Goal: Task Accomplishment & Management: Use online tool/utility

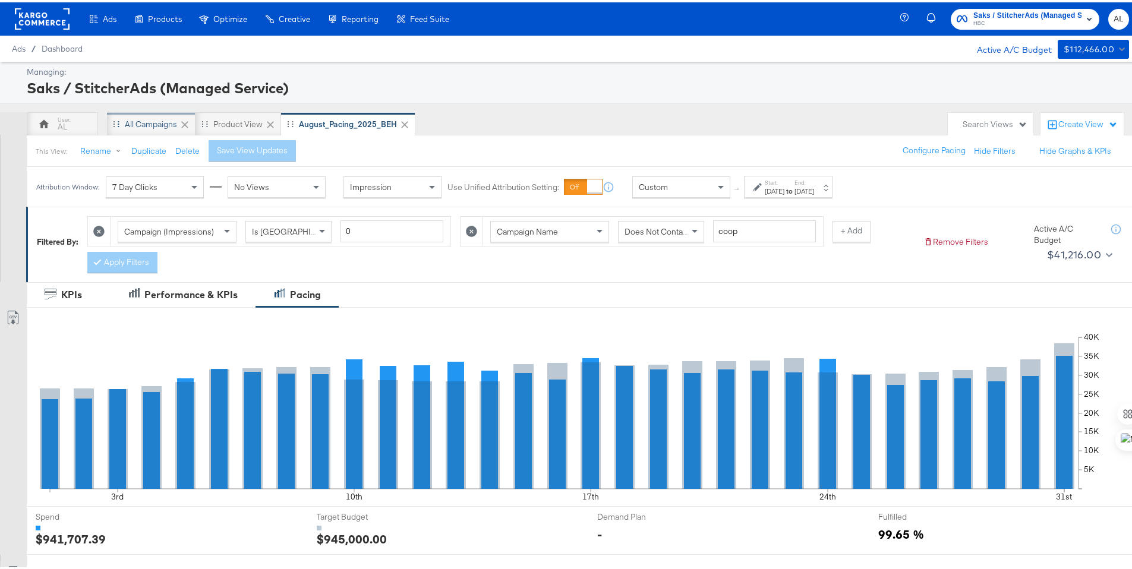
click at [131, 113] on div "All Campaigns" at bounding box center [151, 122] width 89 height 24
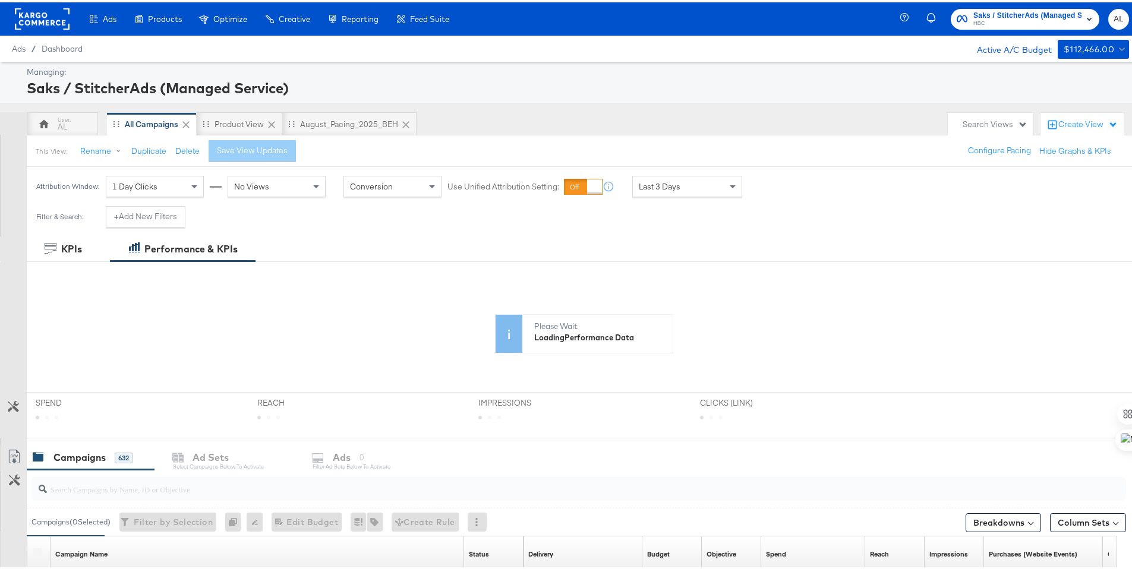
click at [652, 194] on div "Last 3 Days" at bounding box center [687, 183] width 110 height 21
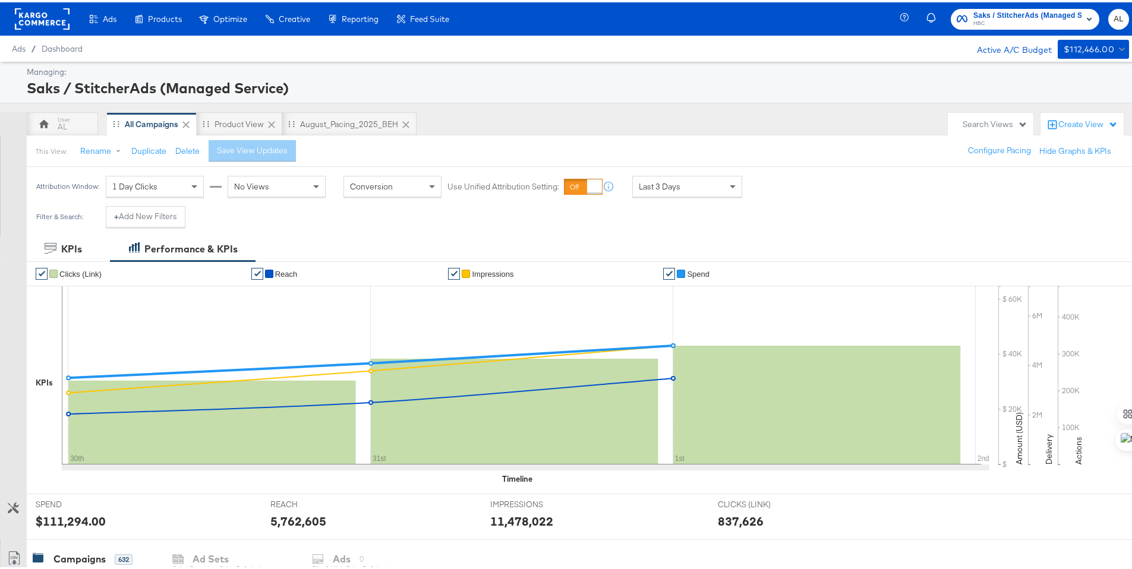
click at [676, 106] on div "Managing: Saks / StitcherAds (Managed Service) AL All Campaigns Product View Au…" at bounding box center [570, 551] width 1141 height 984
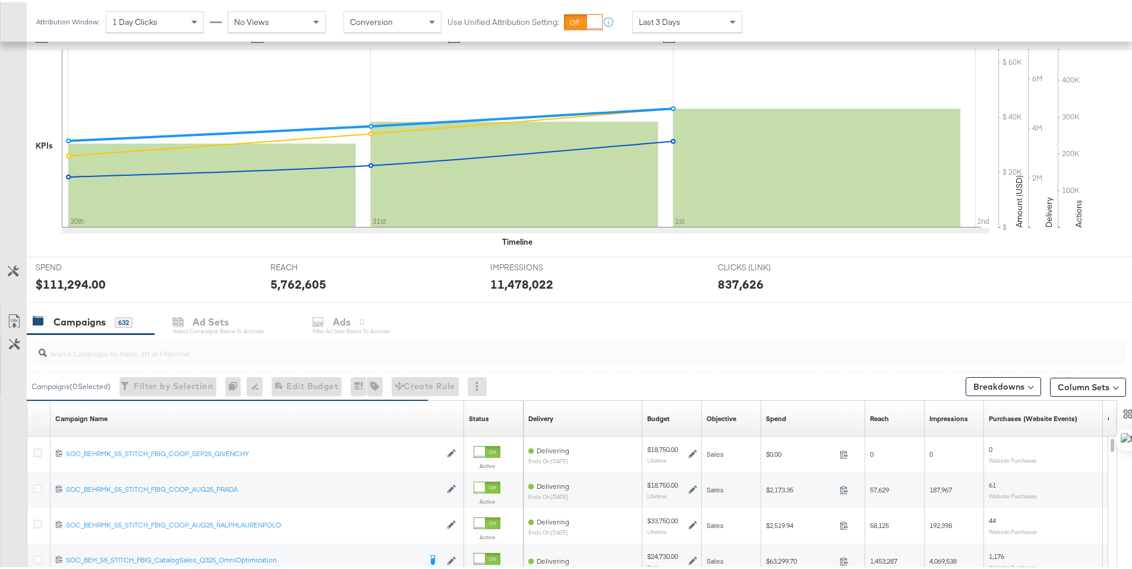
scroll to position [475, 0]
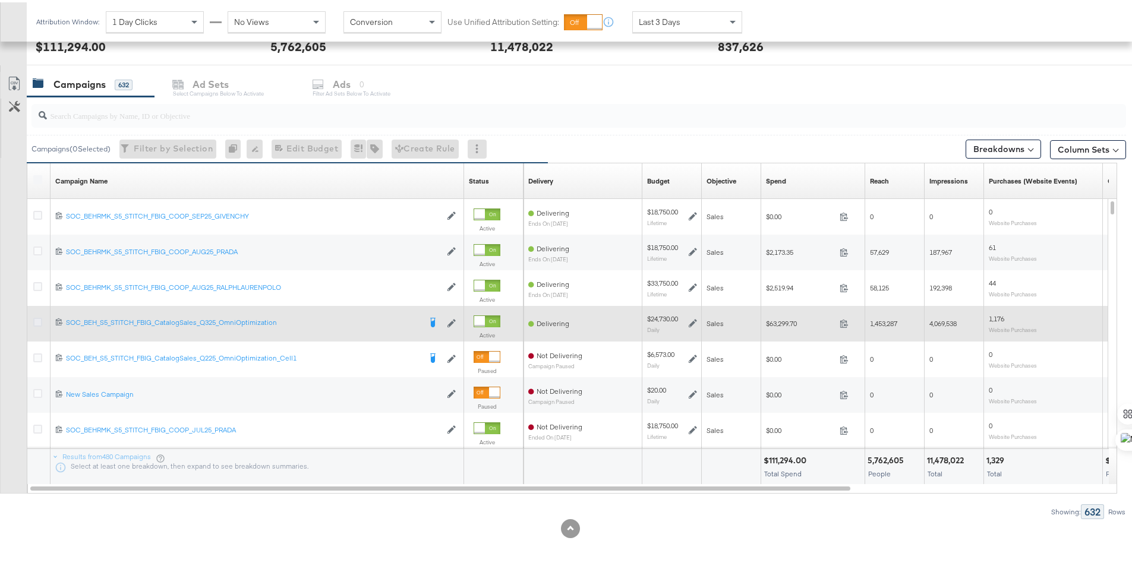
click at [37, 321] on icon at bounding box center [37, 319] width 9 height 9
click at [0, 0] on input "checkbox" at bounding box center [0, 0] width 0 height 0
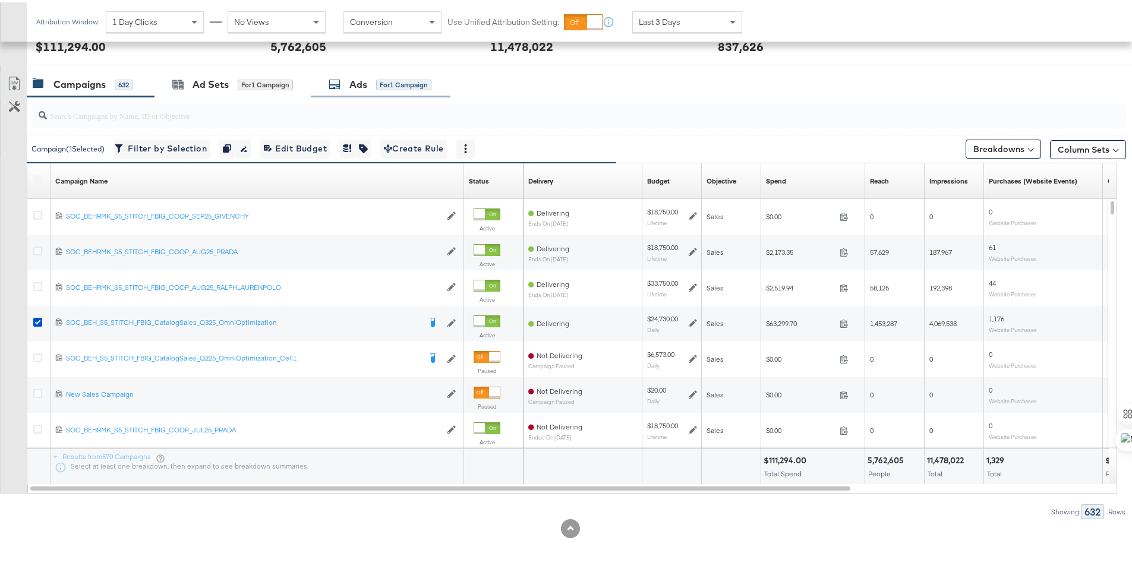
click at [359, 85] on div "Ads" at bounding box center [358, 82] width 18 height 14
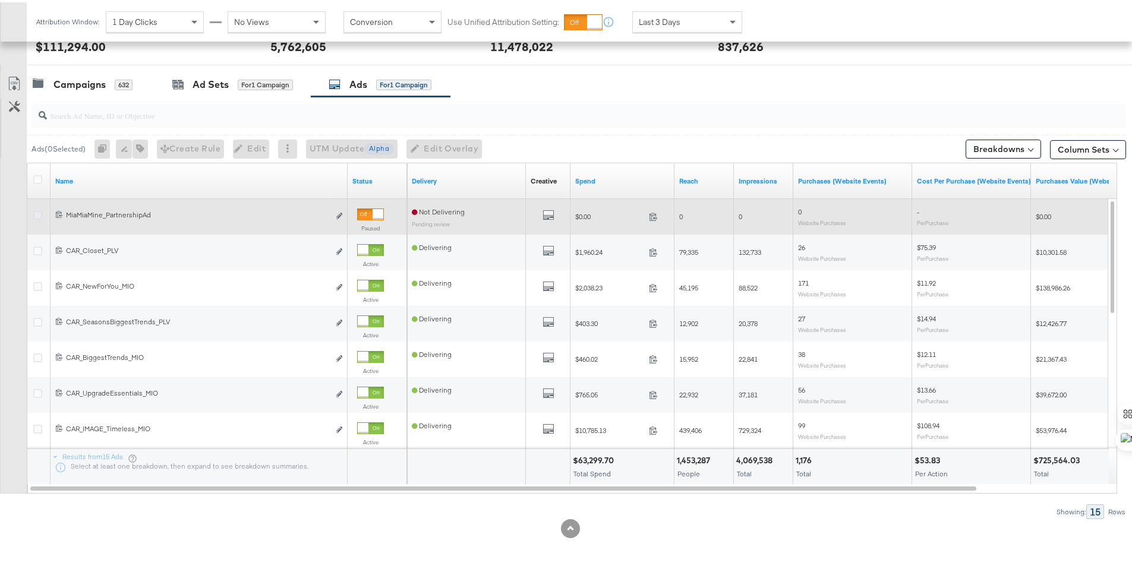
click at [37, 213] on icon at bounding box center [37, 213] width 9 height 9
click at [0, 0] on input "checkbox" at bounding box center [0, 0] width 0 height 0
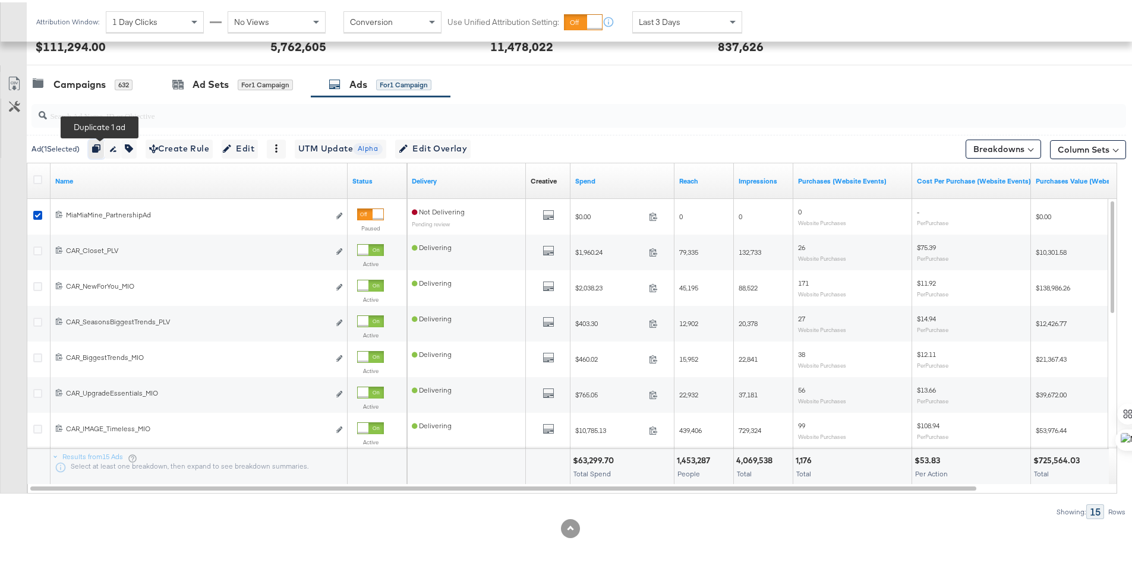
click at [105, 146] on button "button" at bounding box center [97, 146] width 16 height 19
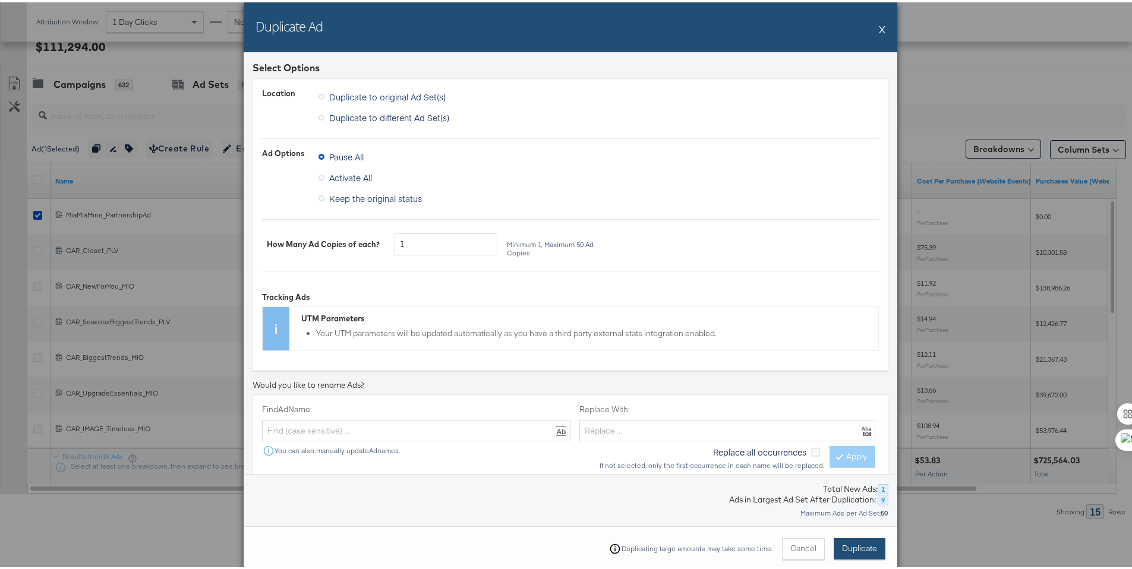
click at [863, 553] on button "Duplicate" at bounding box center [860, 546] width 52 height 21
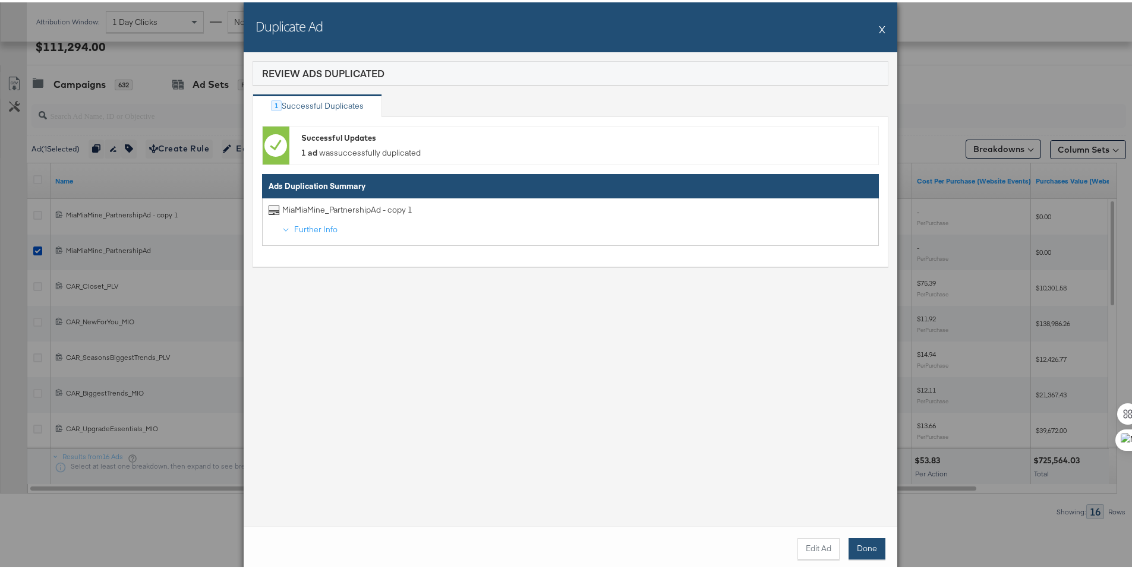
click at [863, 543] on button "Done" at bounding box center [866, 546] width 37 height 21
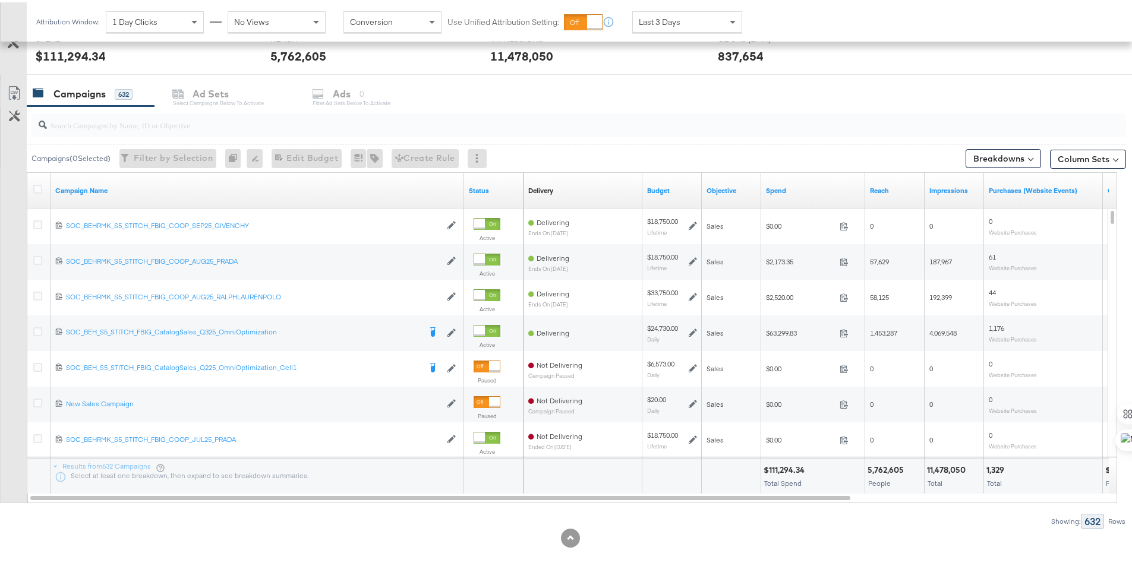
scroll to position [475, 0]
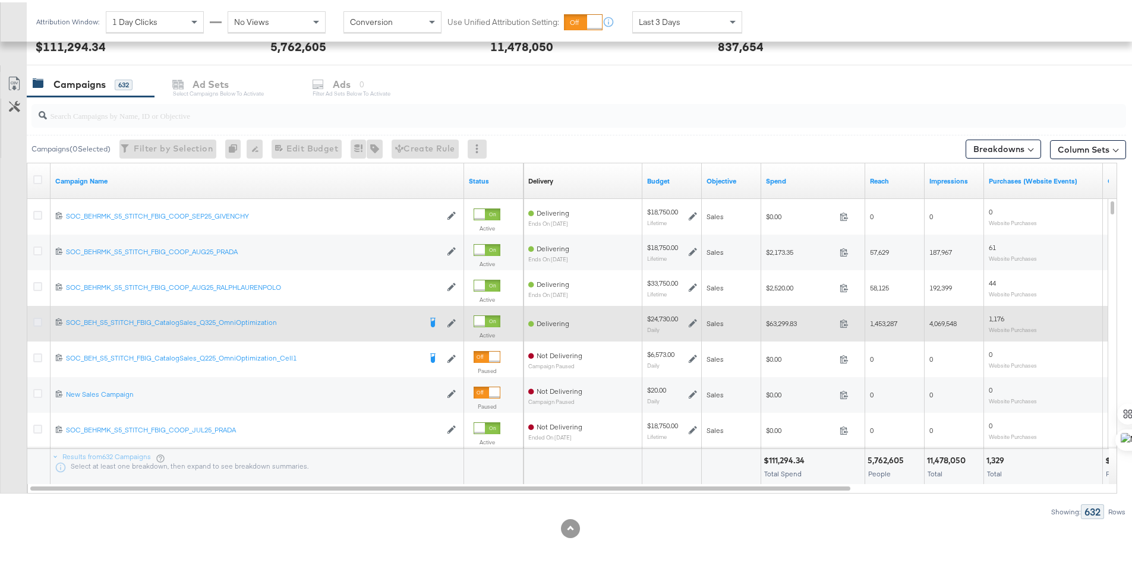
click at [41, 320] on icon at bounding box center [37, 319] width 9 height 9
click at [0, 0] on input "checkbox" at bounding box center [0, 0] width 0 height 0
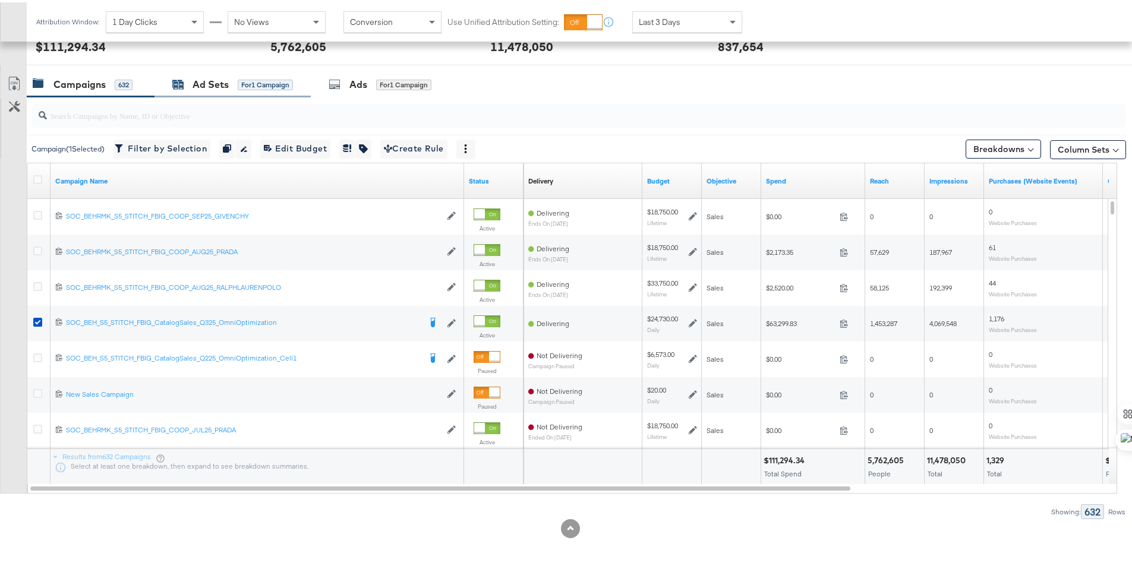
click at [225, 86] on div "Ad Sets" at bounding box center [211, 82] width 36 height 14
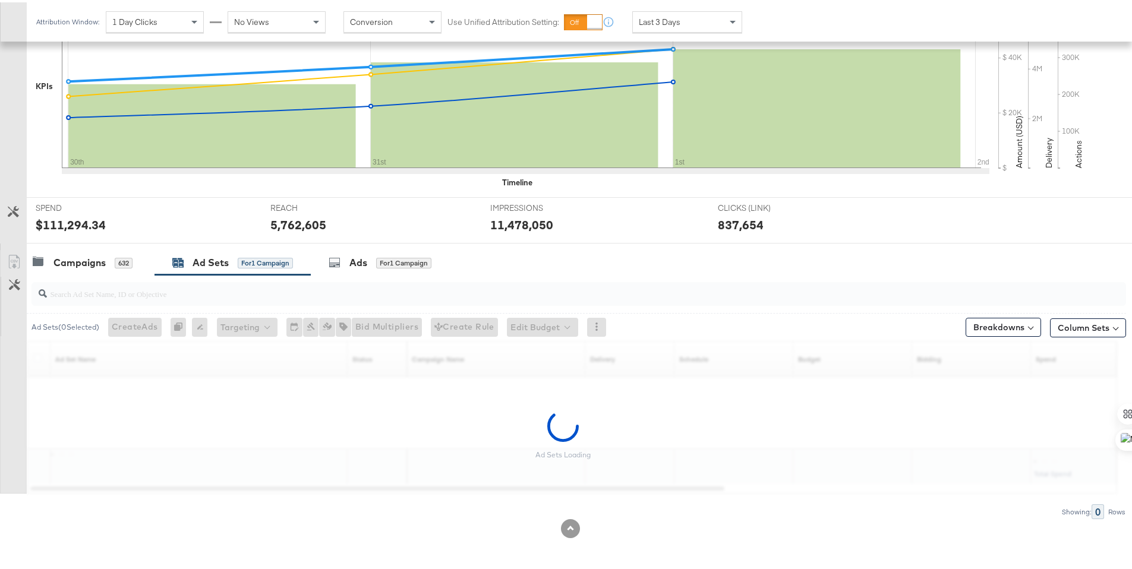
scroll to position [296, 0]
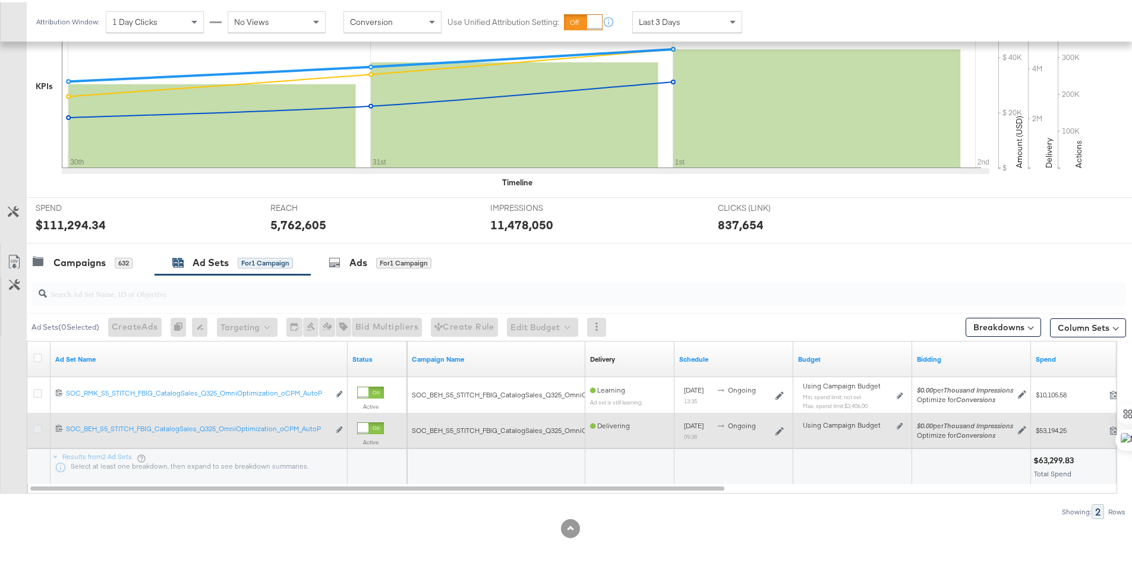
click at [39, 427] on icon at bounding box center [37, 426] width 9 height 9
click at [0, 0] on input "checkbox" at bounding box center [0, 0] width 0 height 0
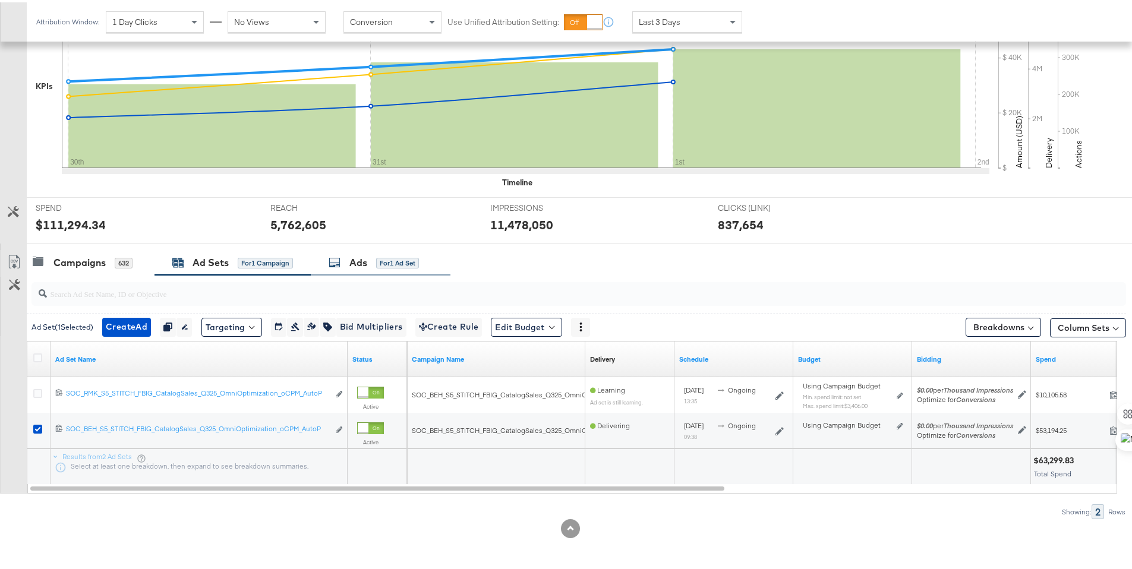
click at [339, 269] on div "Ads for 1 Ad Set" at bounding box center [381, 261] width 140 height 26
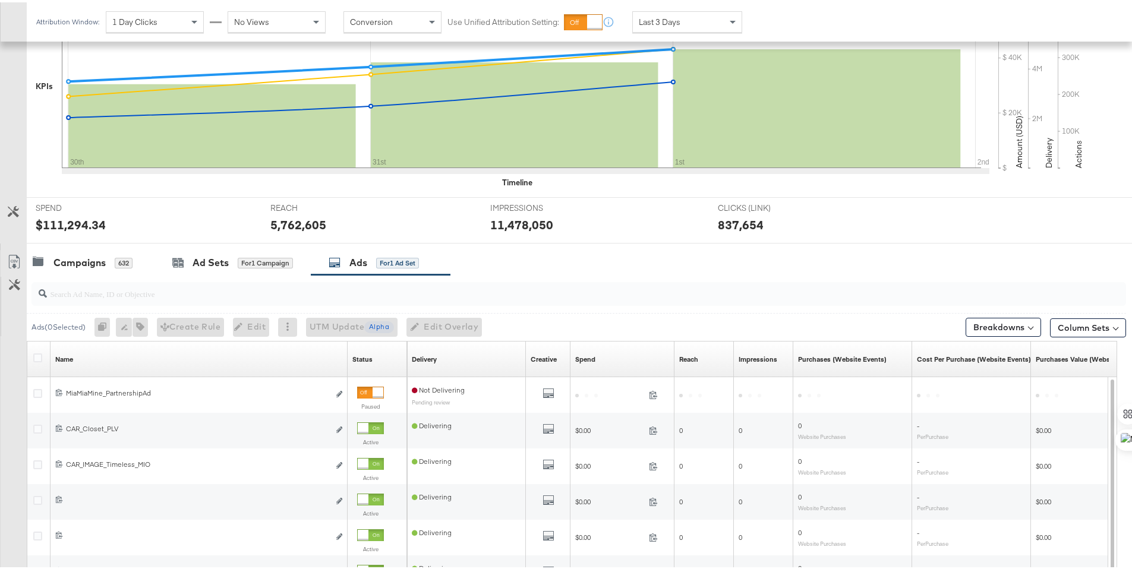
scroll to position [475, 0]
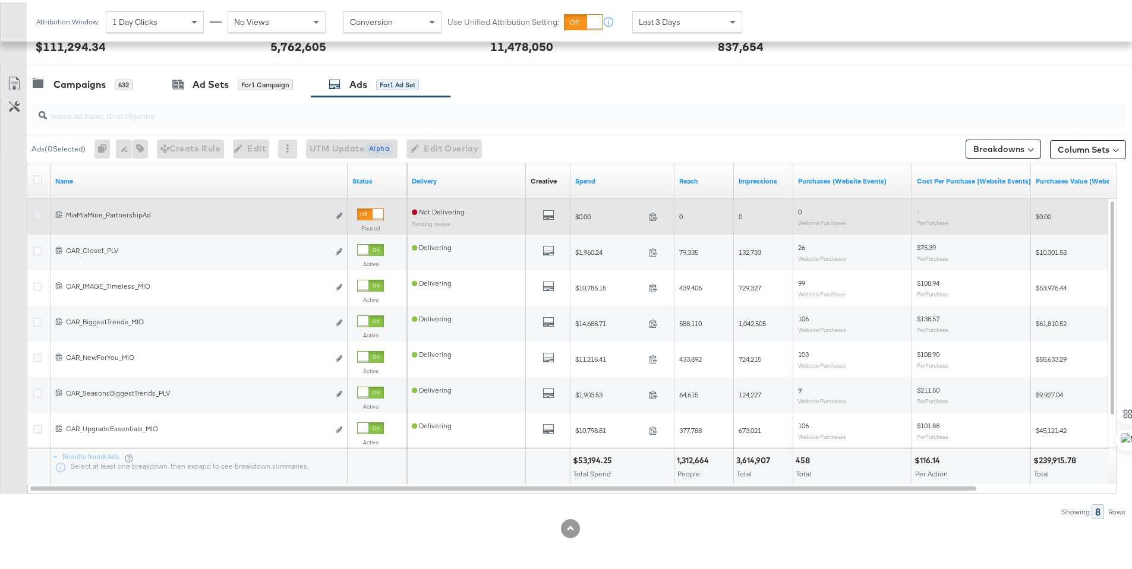
click at [39, 212] on icon at bounding box center [37, 213] width 9 height 9
click at [0, 0] on input "checkbox" at bounding box center [0, 0] width 0 height 0
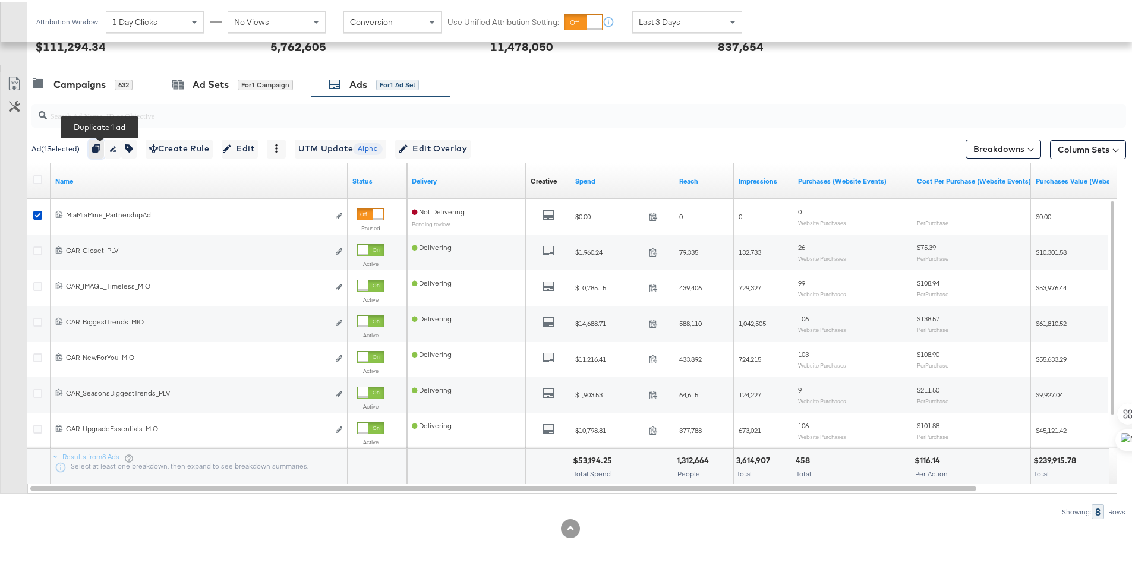
click at [94, 146] on button "button" at bounding box center [97, 146] width 16 height 19
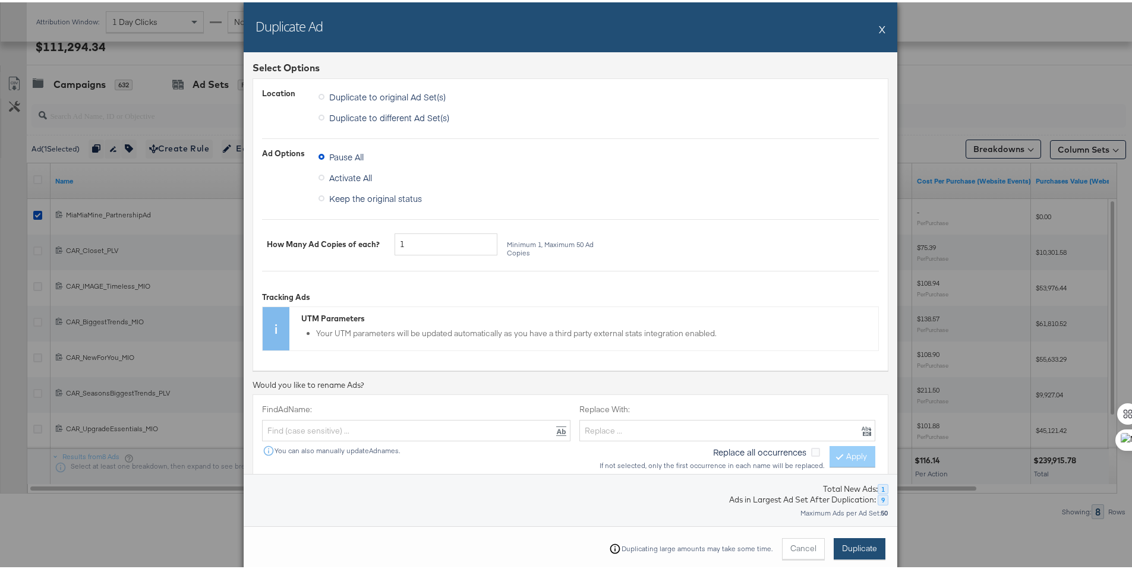
click at [867, 544] on span "Duplicate" at bounding box center [859, 546] width 35 height 11
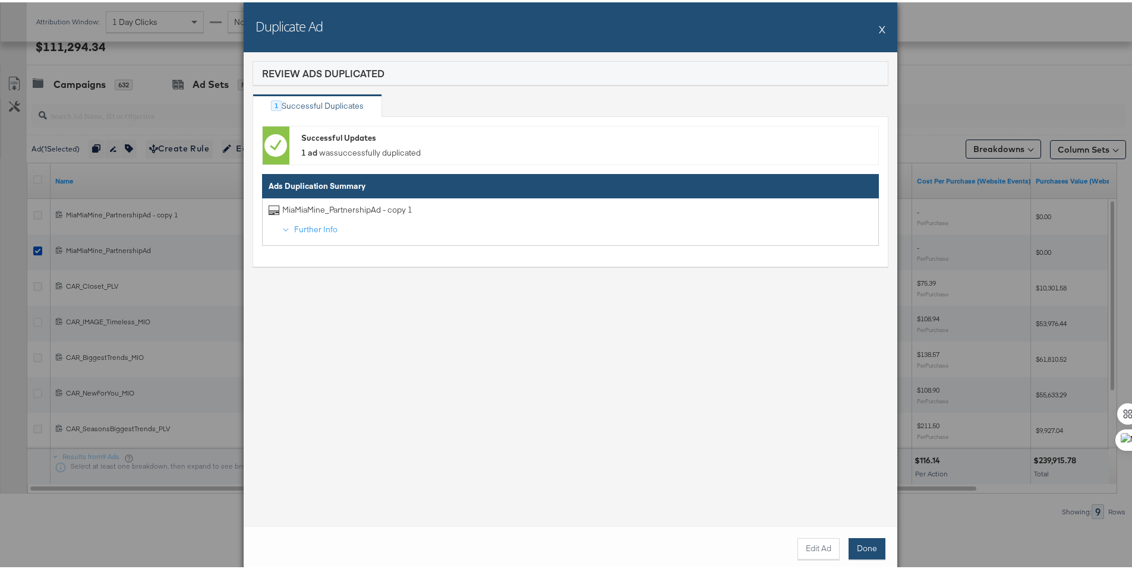
click at [856, 538] on button "Done" at bounding box center [866, 546] width 37 height 21
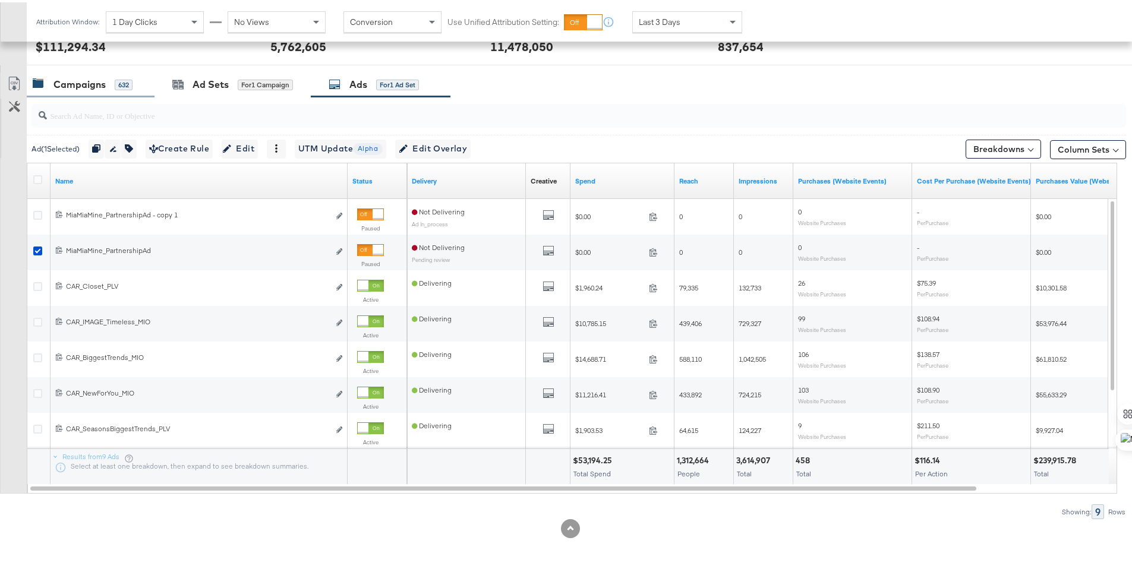
click at [82, 90] on div "Campaigns 632" at bounding box center [91, 83] width 128 height 26
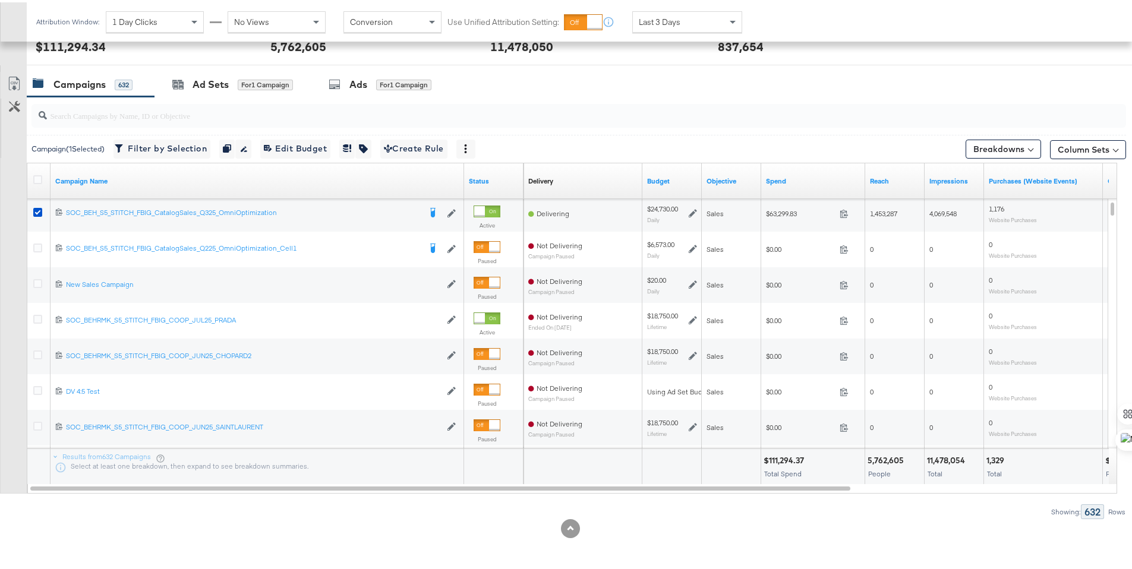
click at [682, 22] on div "Last 3 Days" at bounding box center [687, 20] width 109 height 20
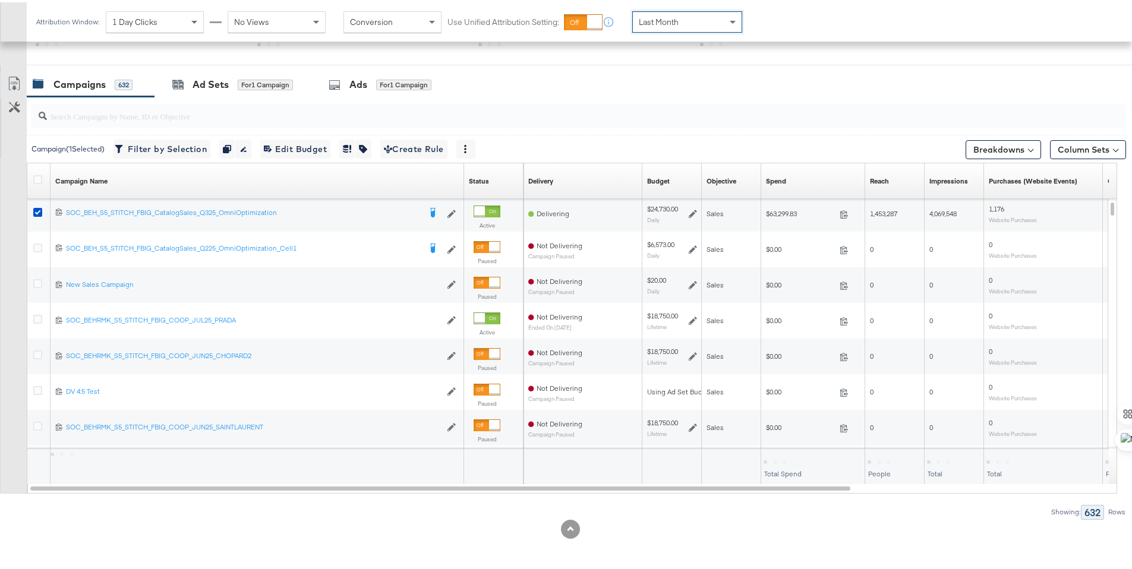
scroll to position [373, 0]
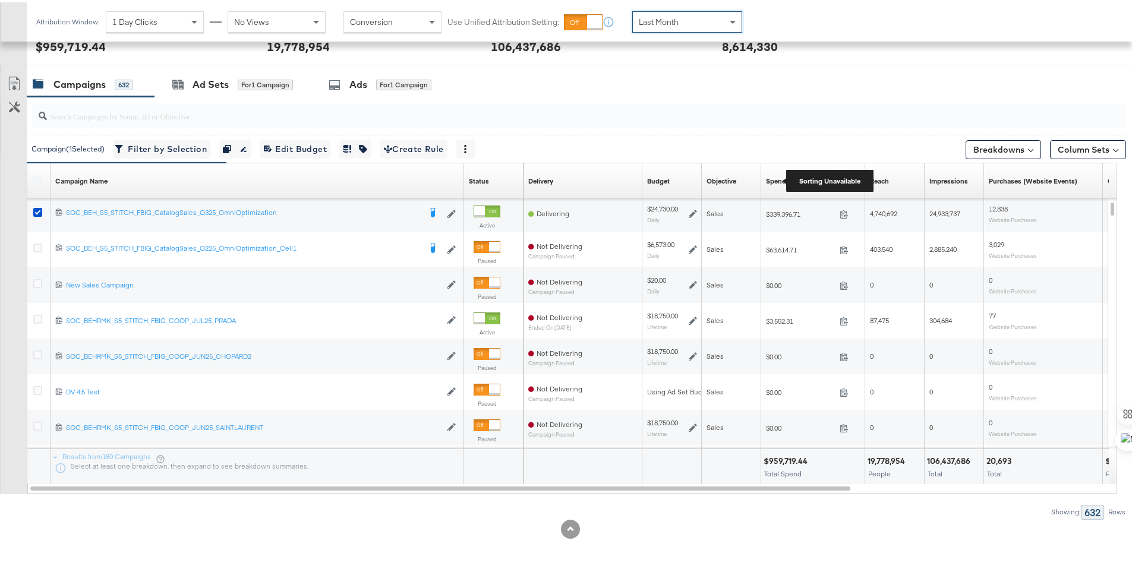
click at [783, 179] on div "Spend" at bounding box center [776, 179] width 20 height 10
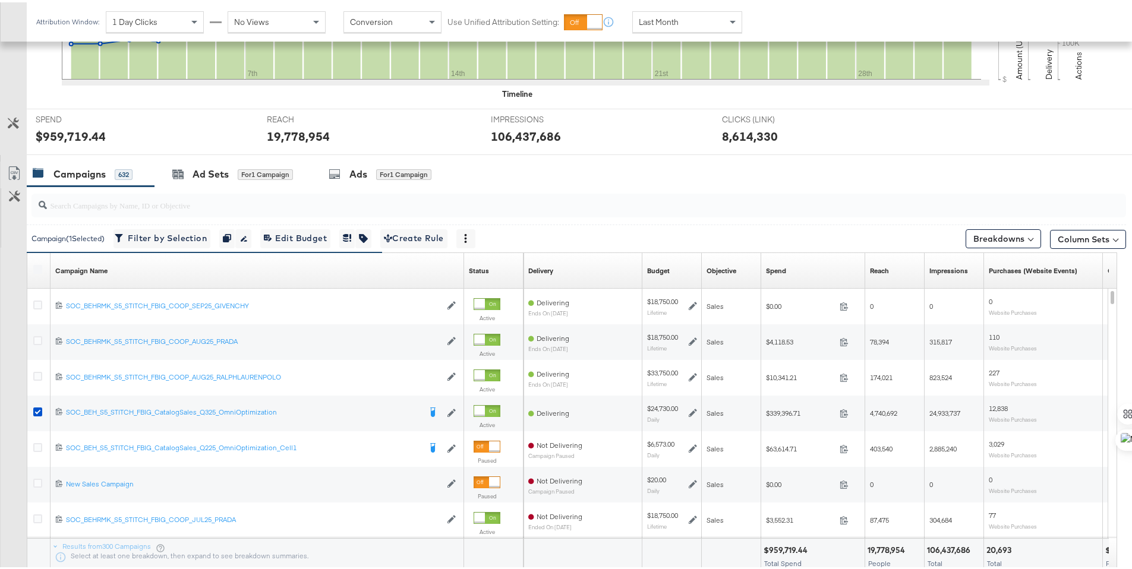
scroll to position [406, 0]
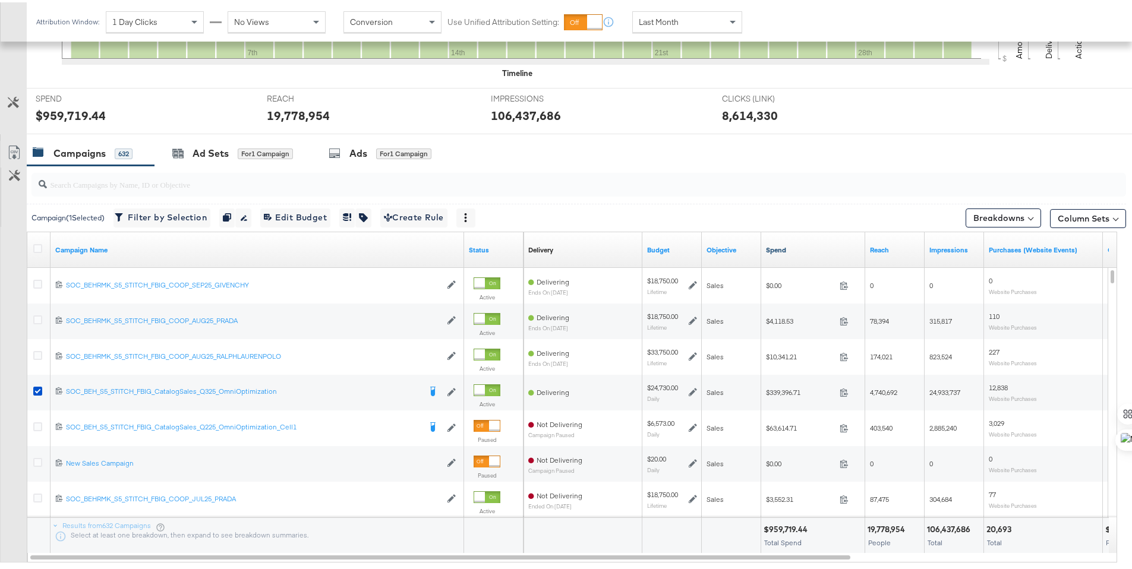
click at [771, 243] on link "Spend" at bounding box center [813, 248] width 94 height 10
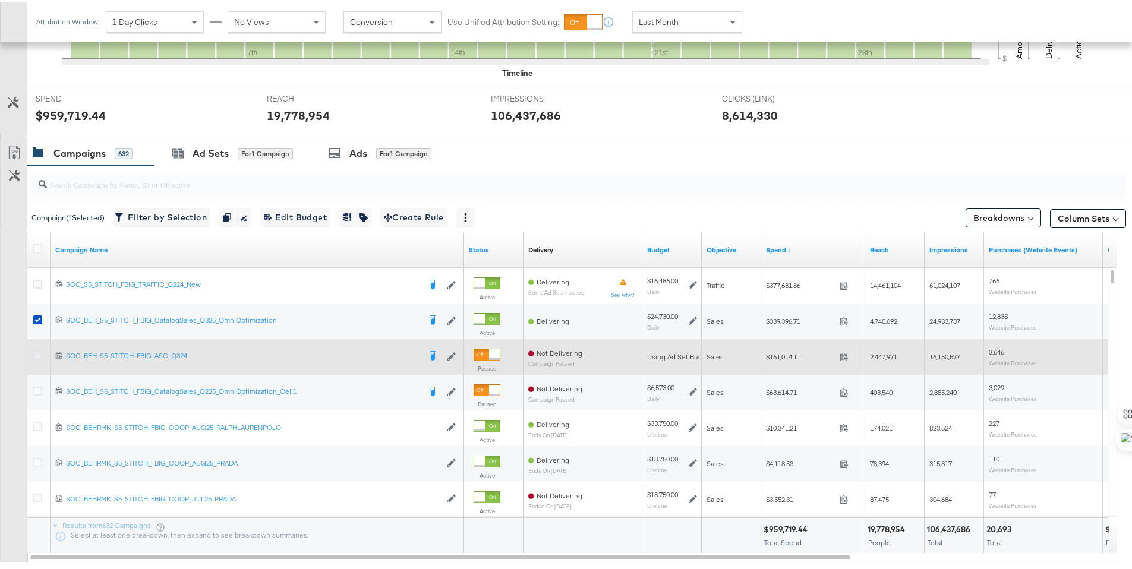
click at [34, 352] on icon at bounding box center [37, 353] width 9 height 9
click at [0, 0] on input "checkbox" at bounding box center [0, 0] width 0 height 0
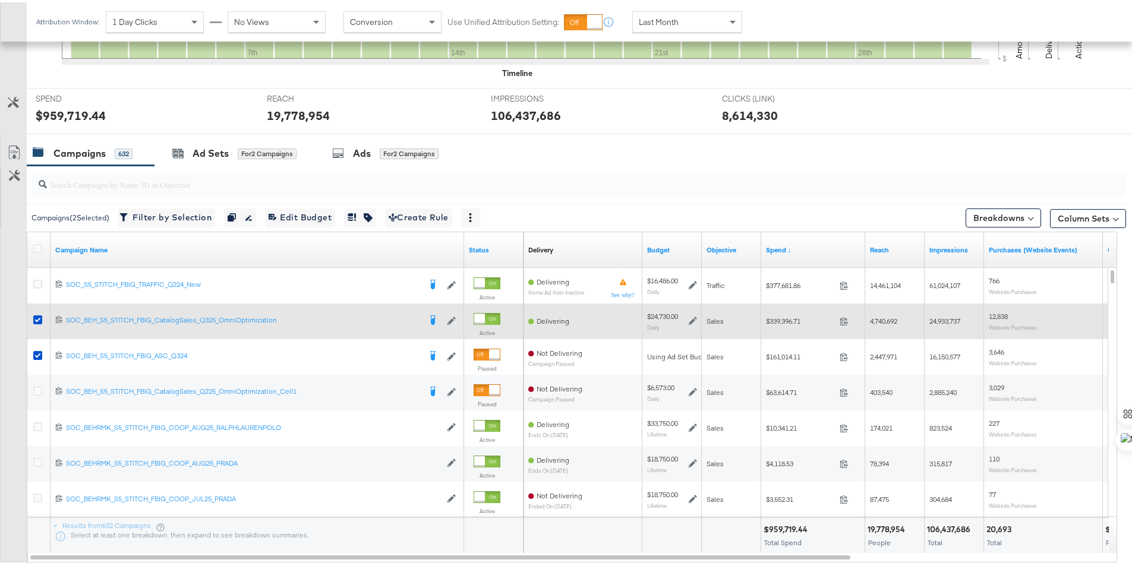
click at [32, 323] on div at bounding box center [40, 318] width 22 height 21
click at [34, 318] on icon at bounding box center [37, 317] width 9 height 9
click at [0, 0] on input "checkbox" at bounding box center [0, 0] width 0 height 0
